Goal: Information Seeking & Learning: Learn about a topic

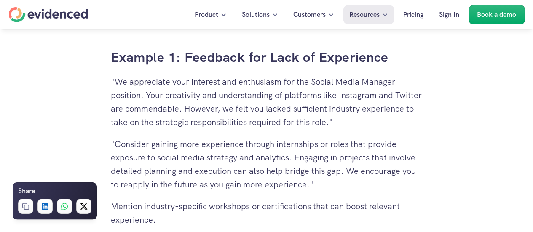
scroll to position [1910, 0]
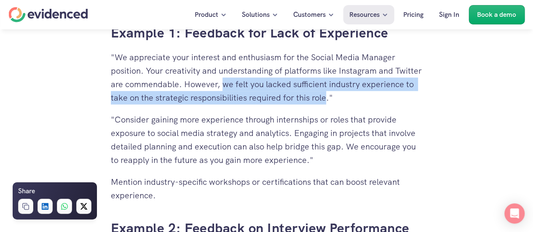
drag, startPoint x: 252, startPoint y: 85, endPoint x: 381, endPoint y: 103, distance: 129.8
click at [381, 103] on p ""We appreciate your interest and enthusiasm for the Social Media Manager positi…" at bounding box center [267, 78] width 312 height 54
copy p "we felt you lacked sufficient industry experience to take on the strategic resp…"
